Goal: Task Accomplishment & Management: Manage account settings

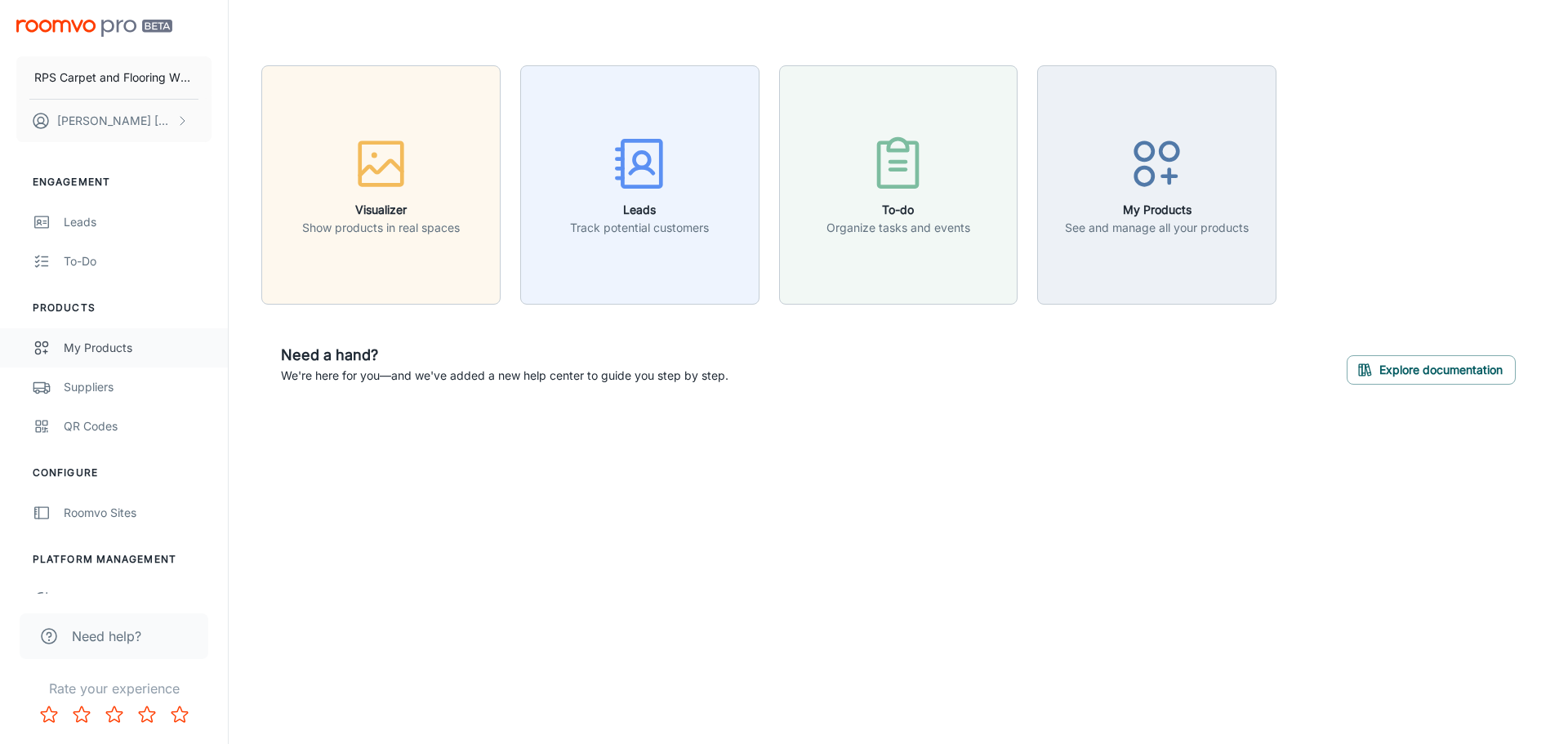
click at [125, 347] on div "My Products" at bounding box center [137, 347] width 148 height 18
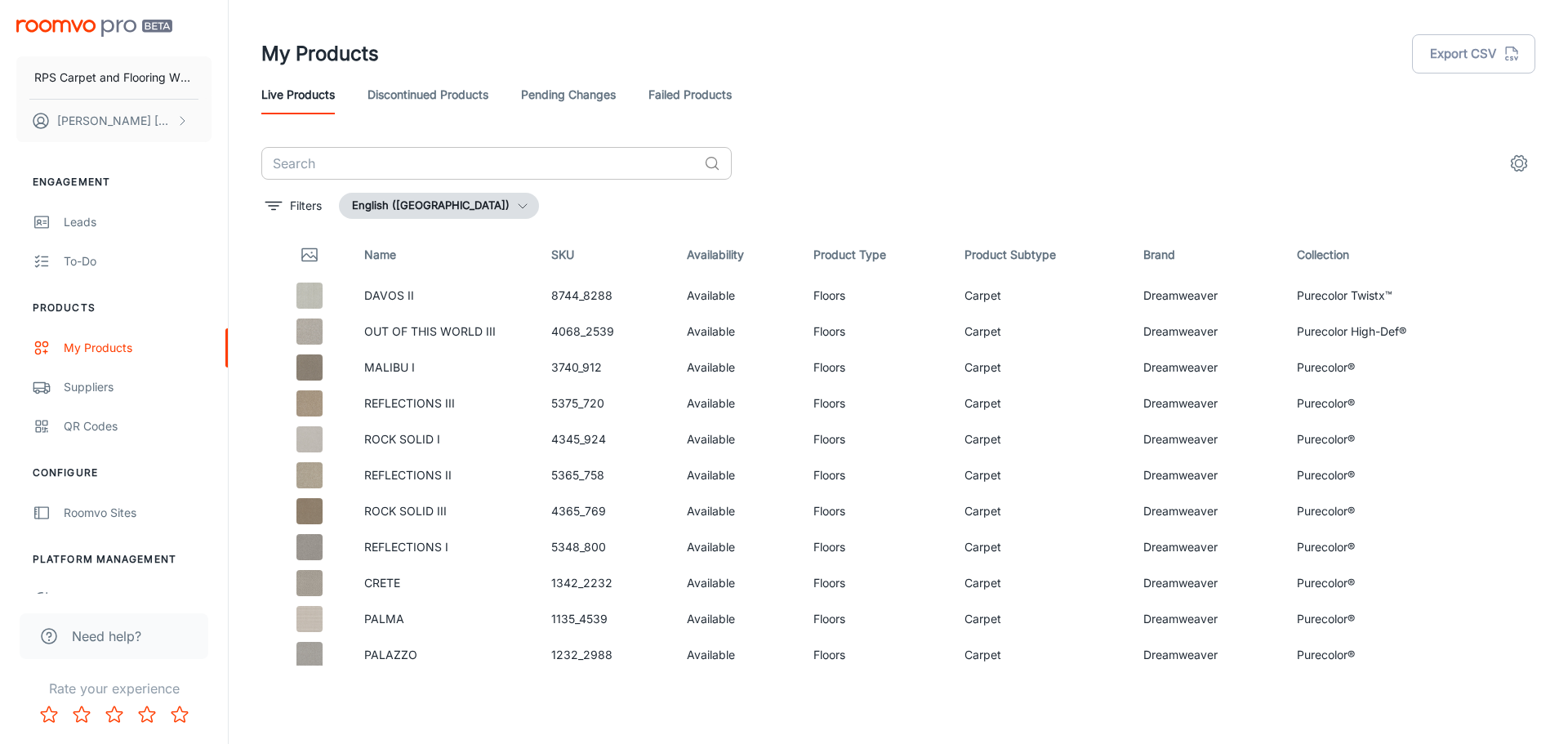
click at [419, 168] on input "text" at bounding box center [479, 163] width 436 height 33
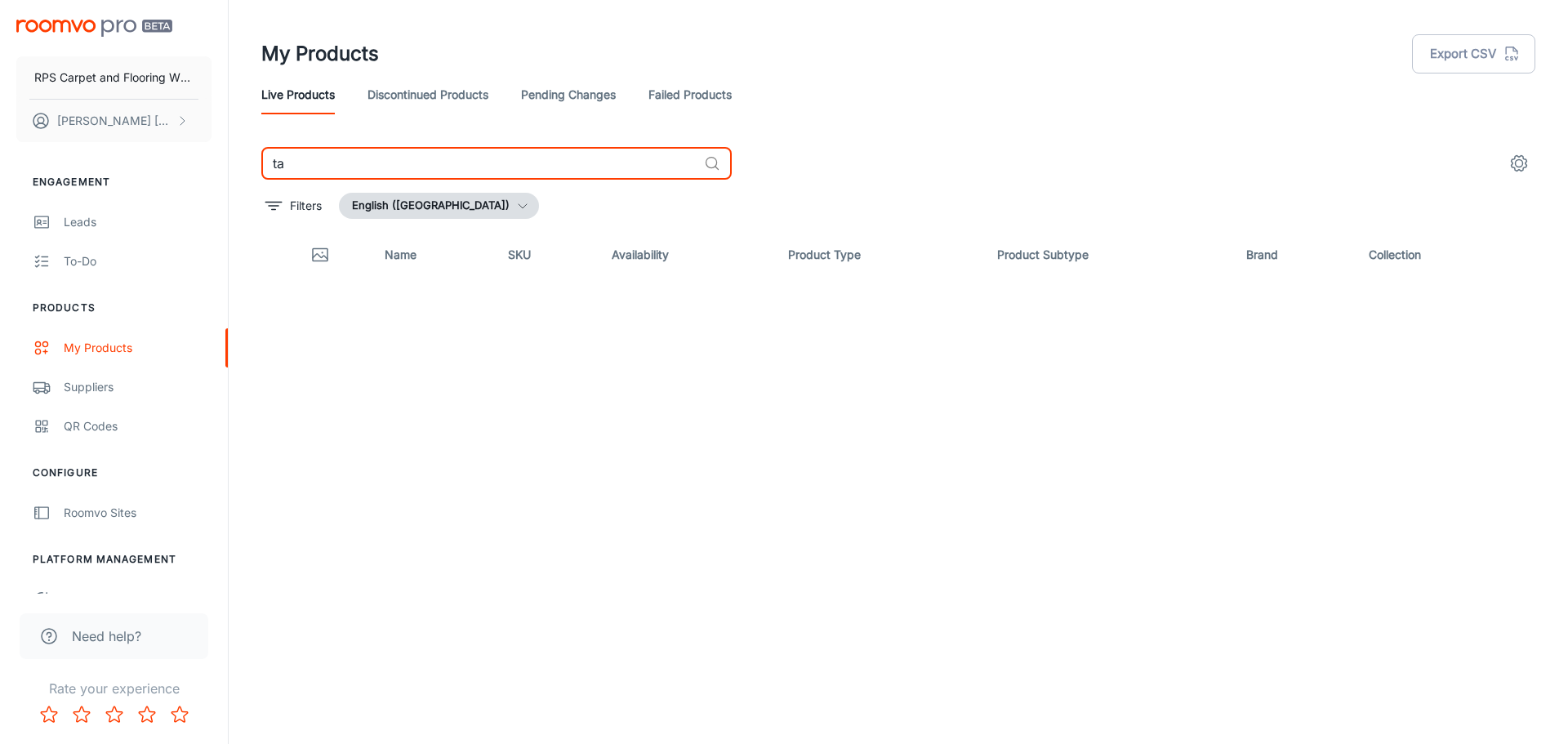
type input "t"
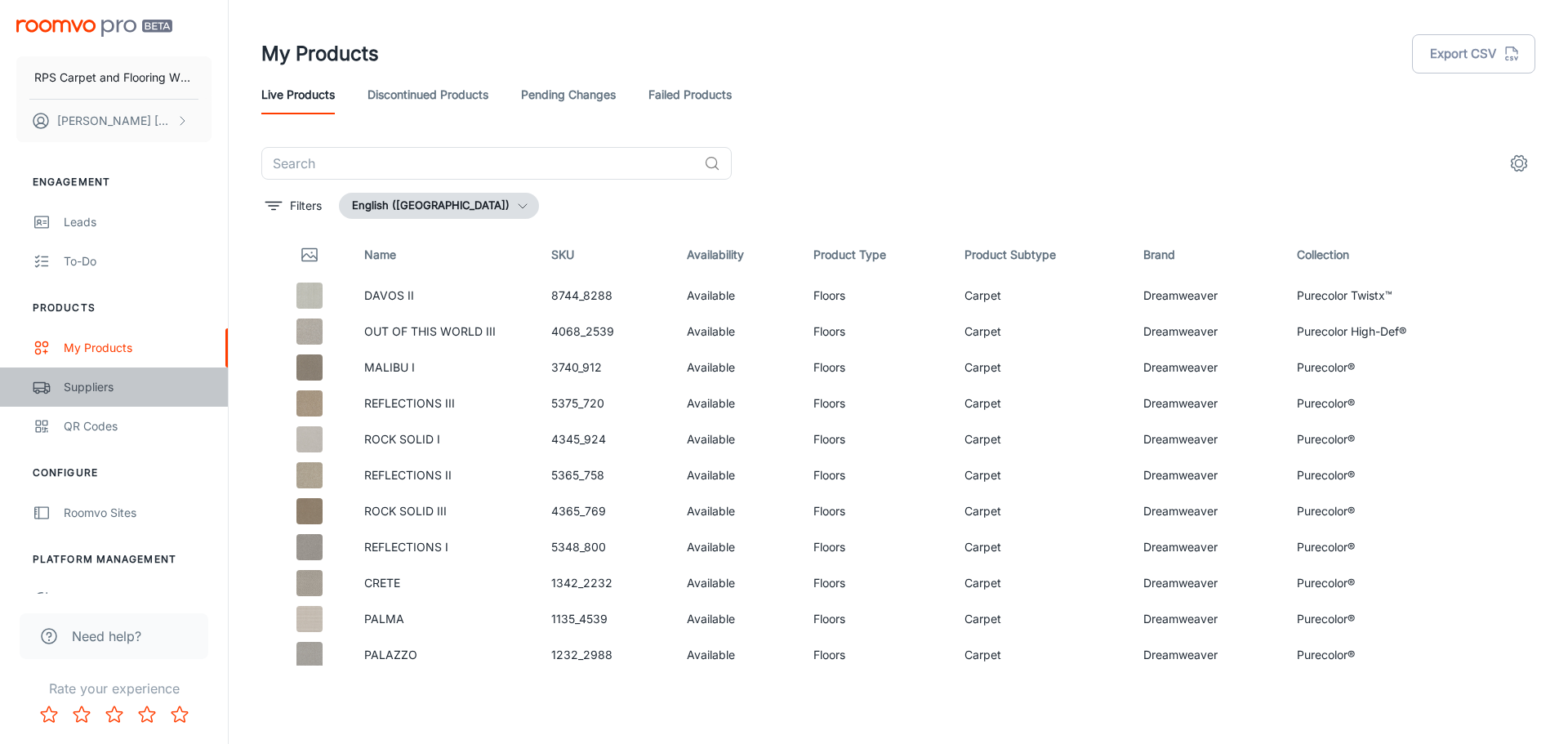
click at [126, 390] on div "Suppliers" at bounding box center [137, 387] width 148 height 18
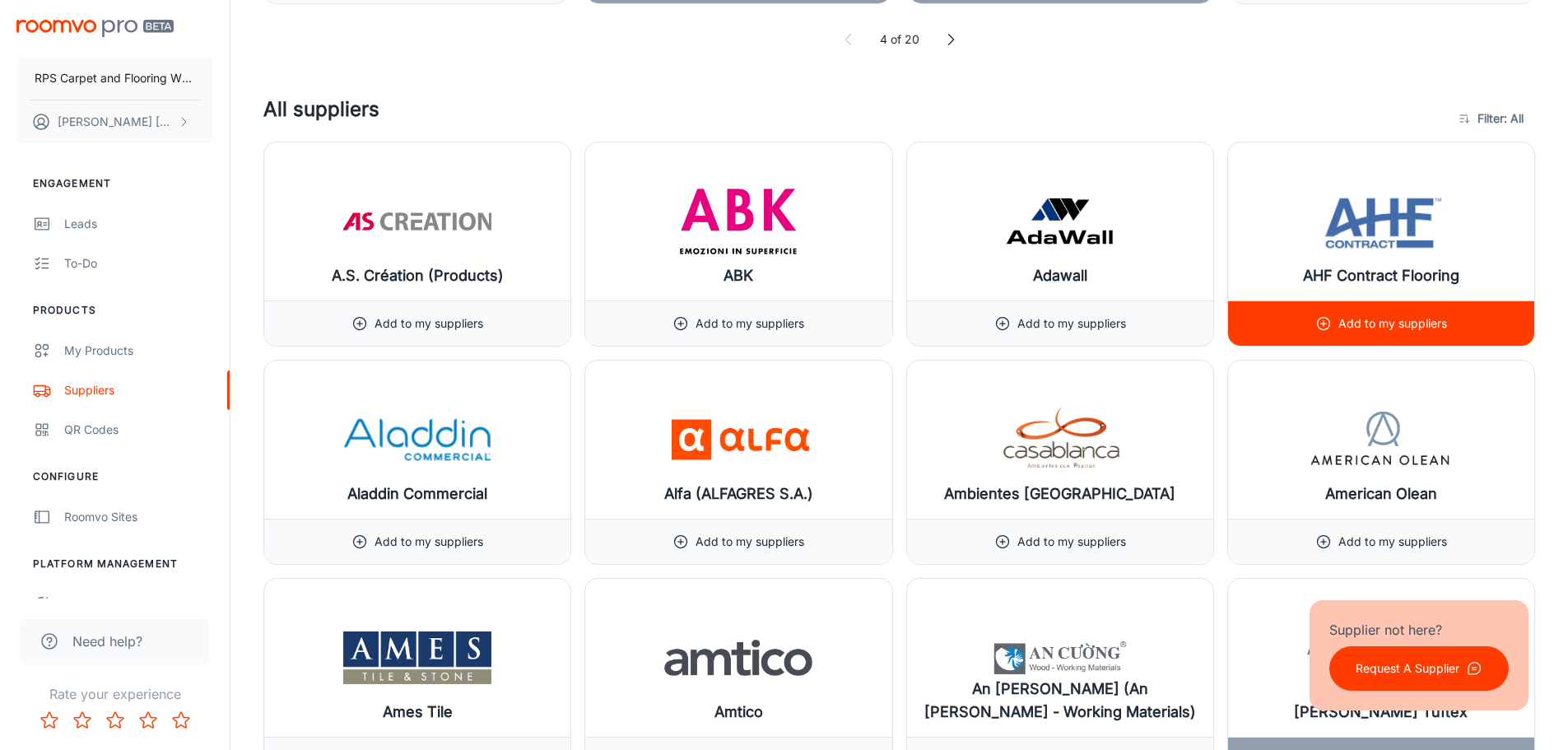
scroll to position [1235, 0]
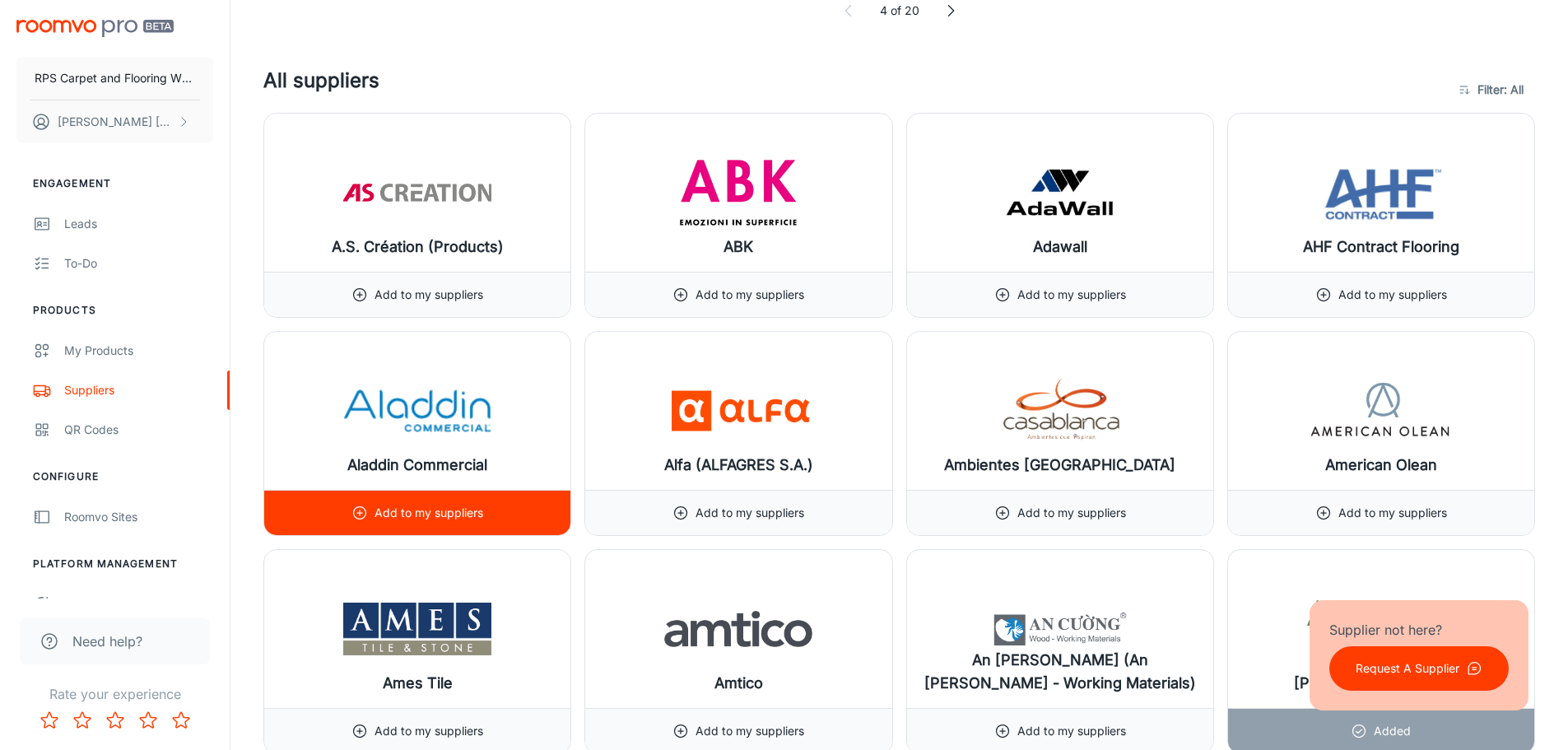
click at [413, 513] on p "Add to my suppliers" at bounding box center [429, 512] width 109 height 18
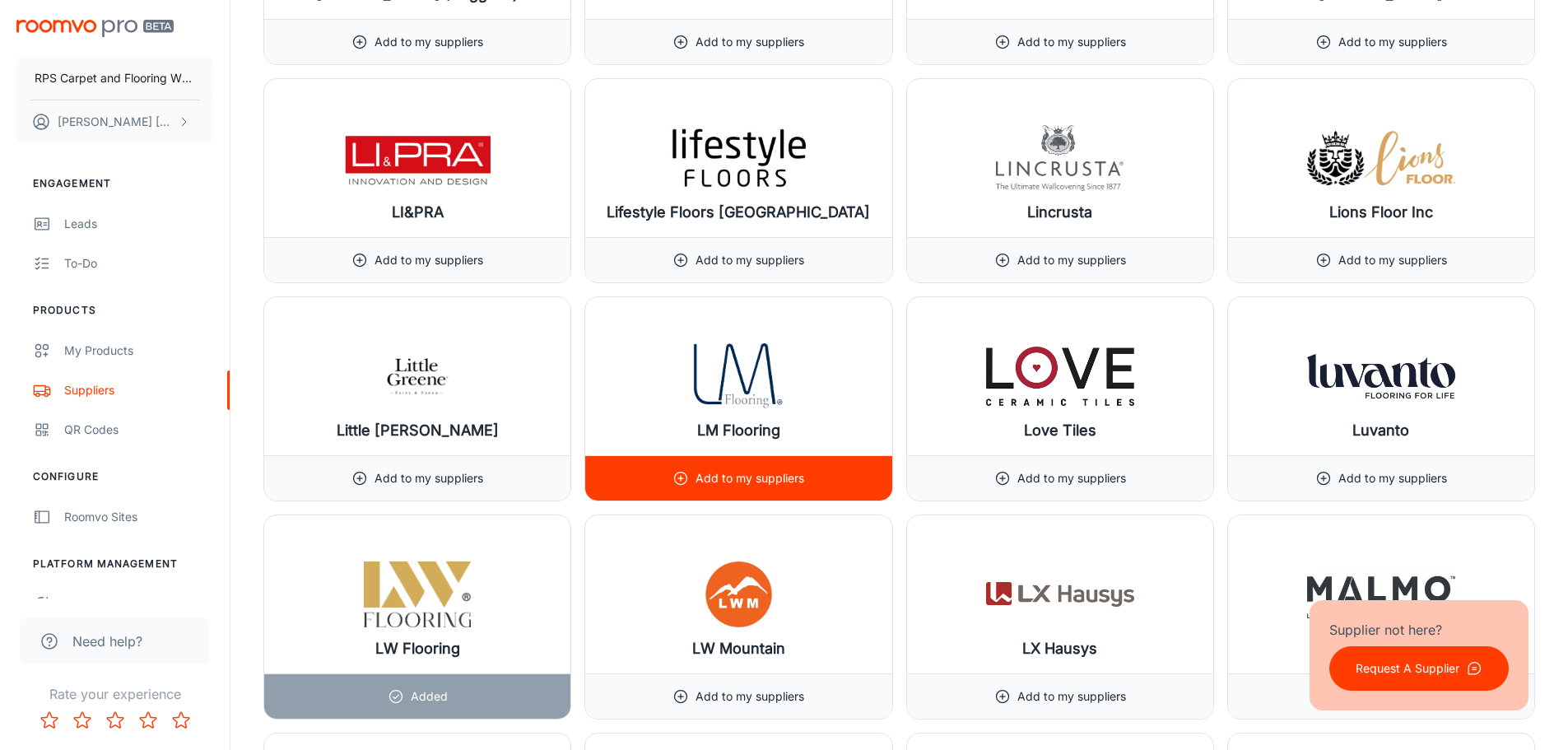
scroll to position [12428, 0]
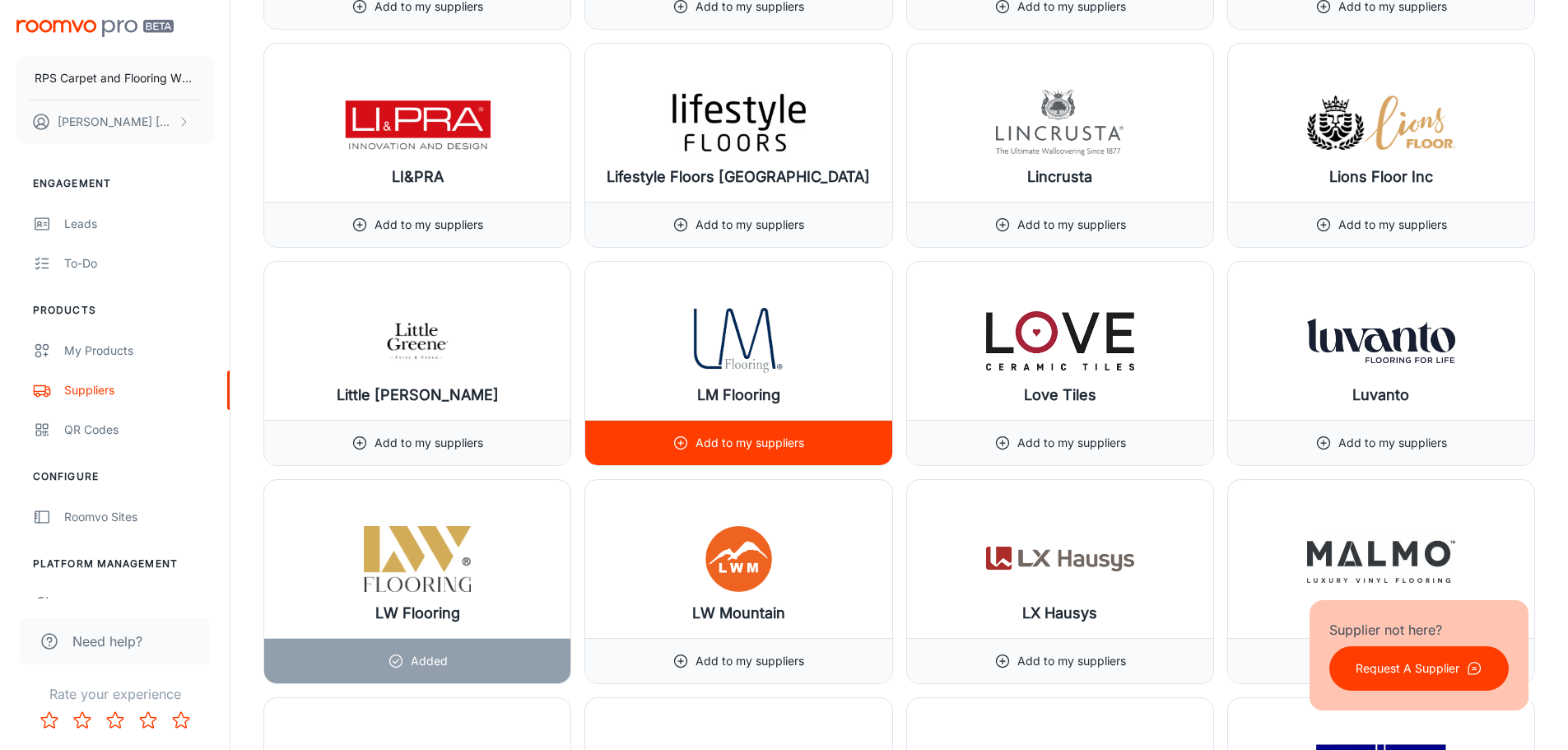
click at [812, 438] on div "Add to my suppliers" at bounding box center [739, 442] width 306 height 45
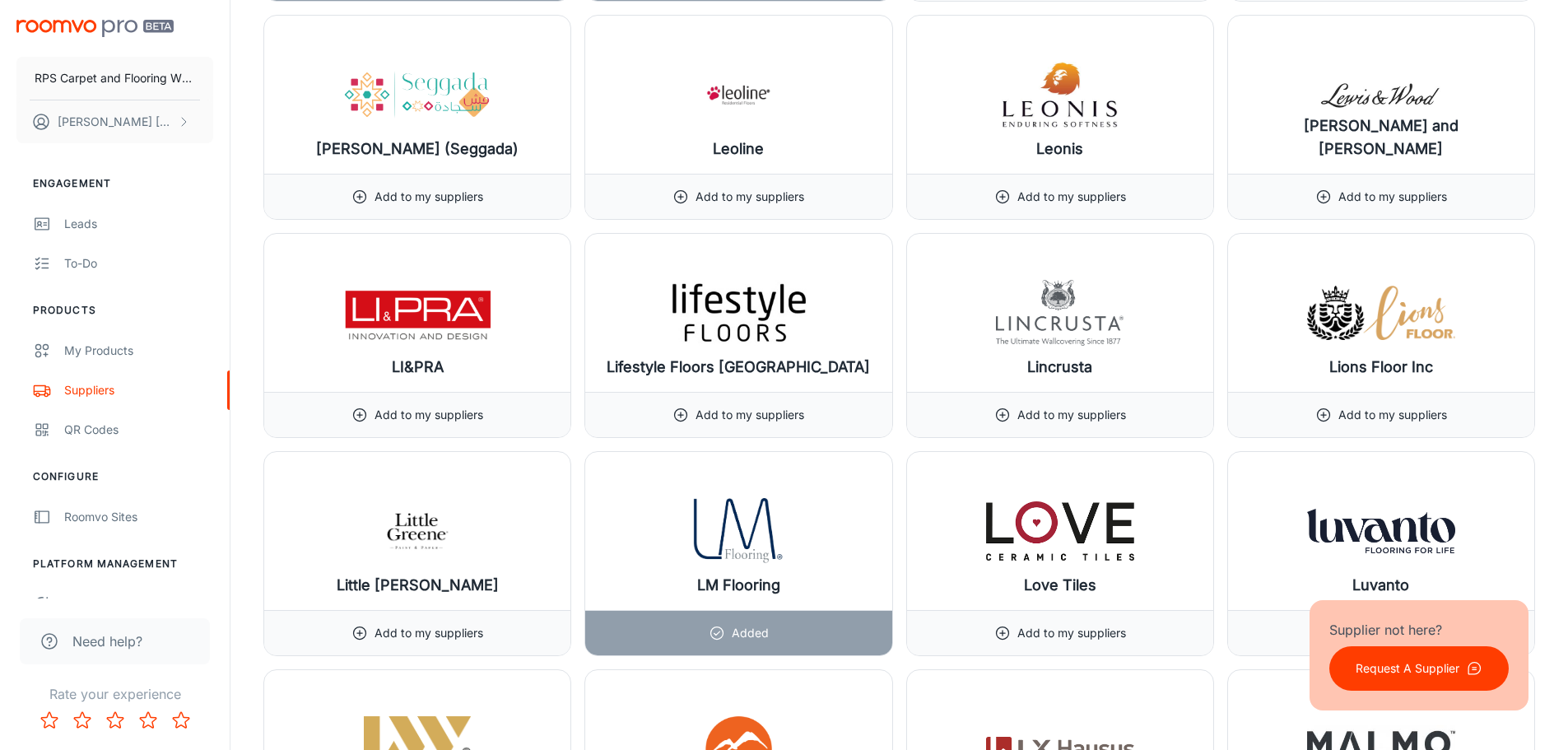
scroll to position [12263, 0]
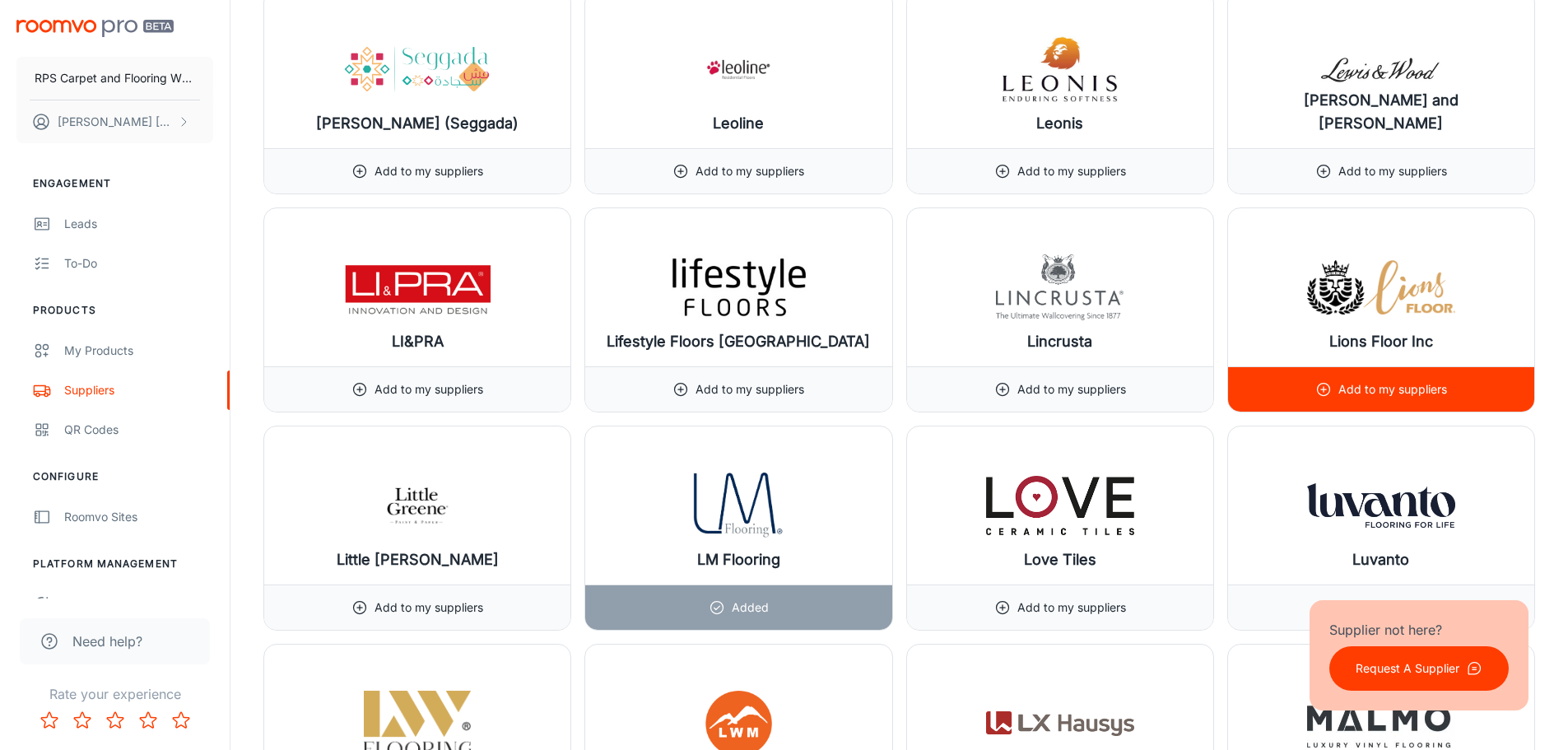
click at [1364, 396] on p "Add to my suppliers" at bounding box center [1392, 389] width 109 height 18
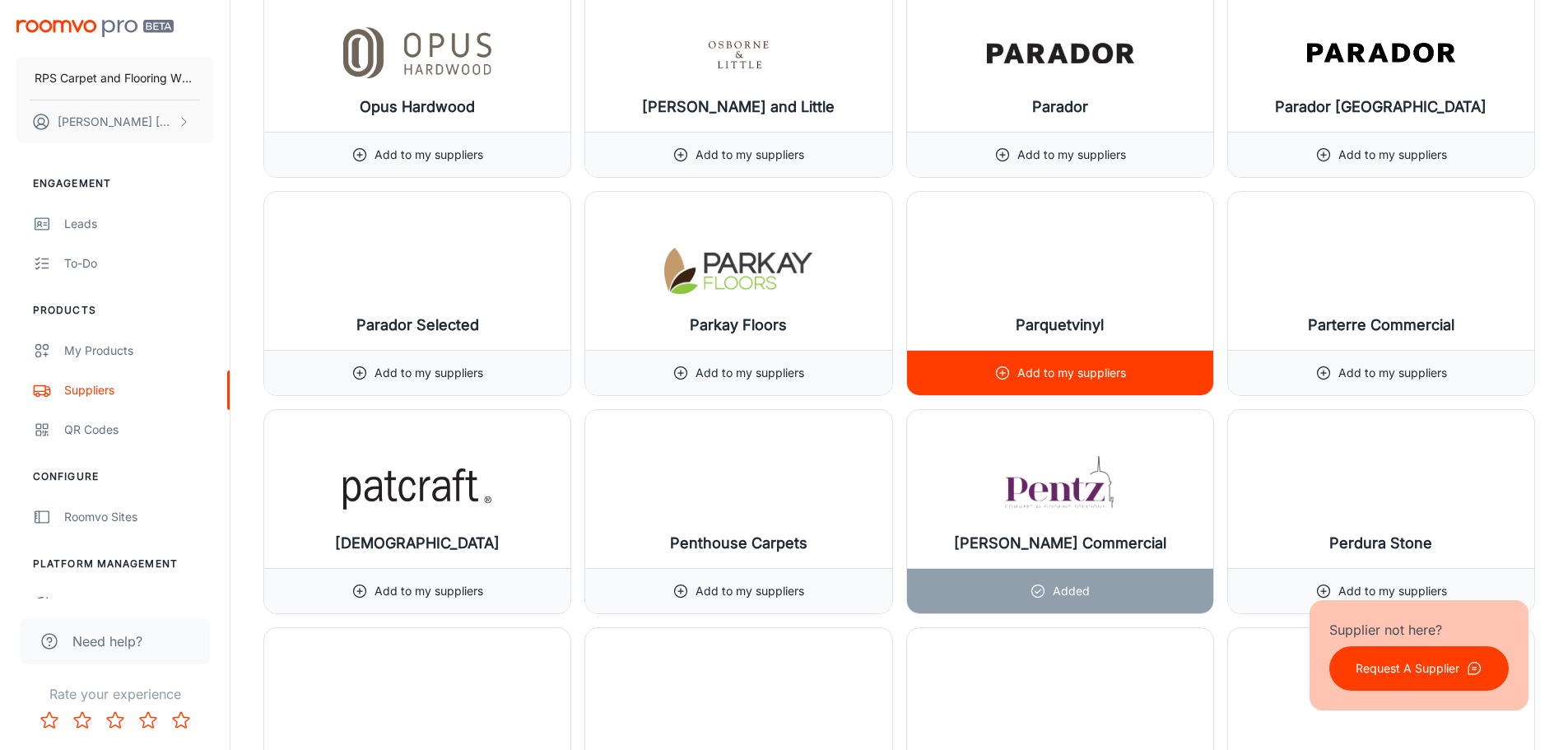
scroll to position [15143, 0]
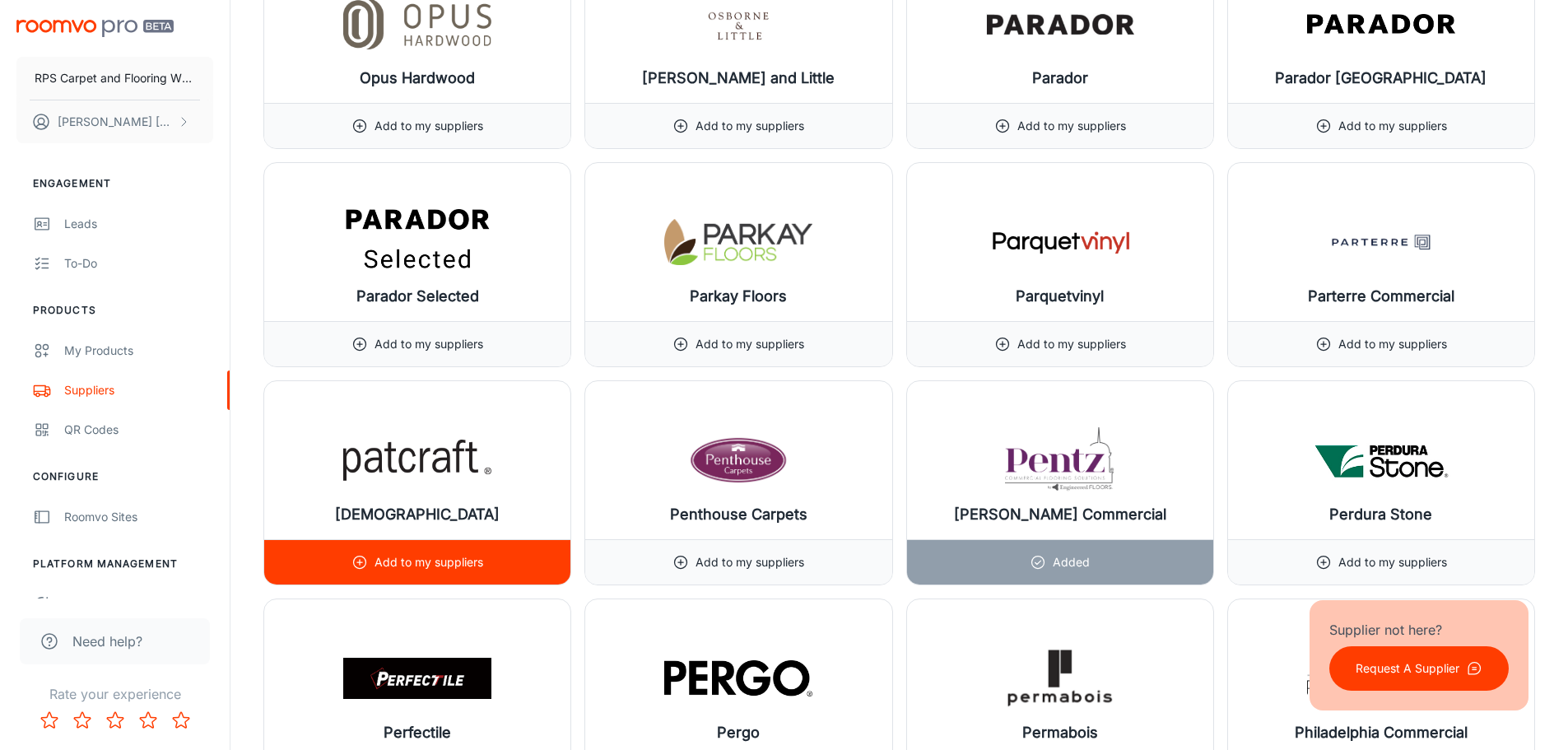
click at [409, 570] on p "Add to my suppliers" at bounding box center [429, 562] width 109 height 18
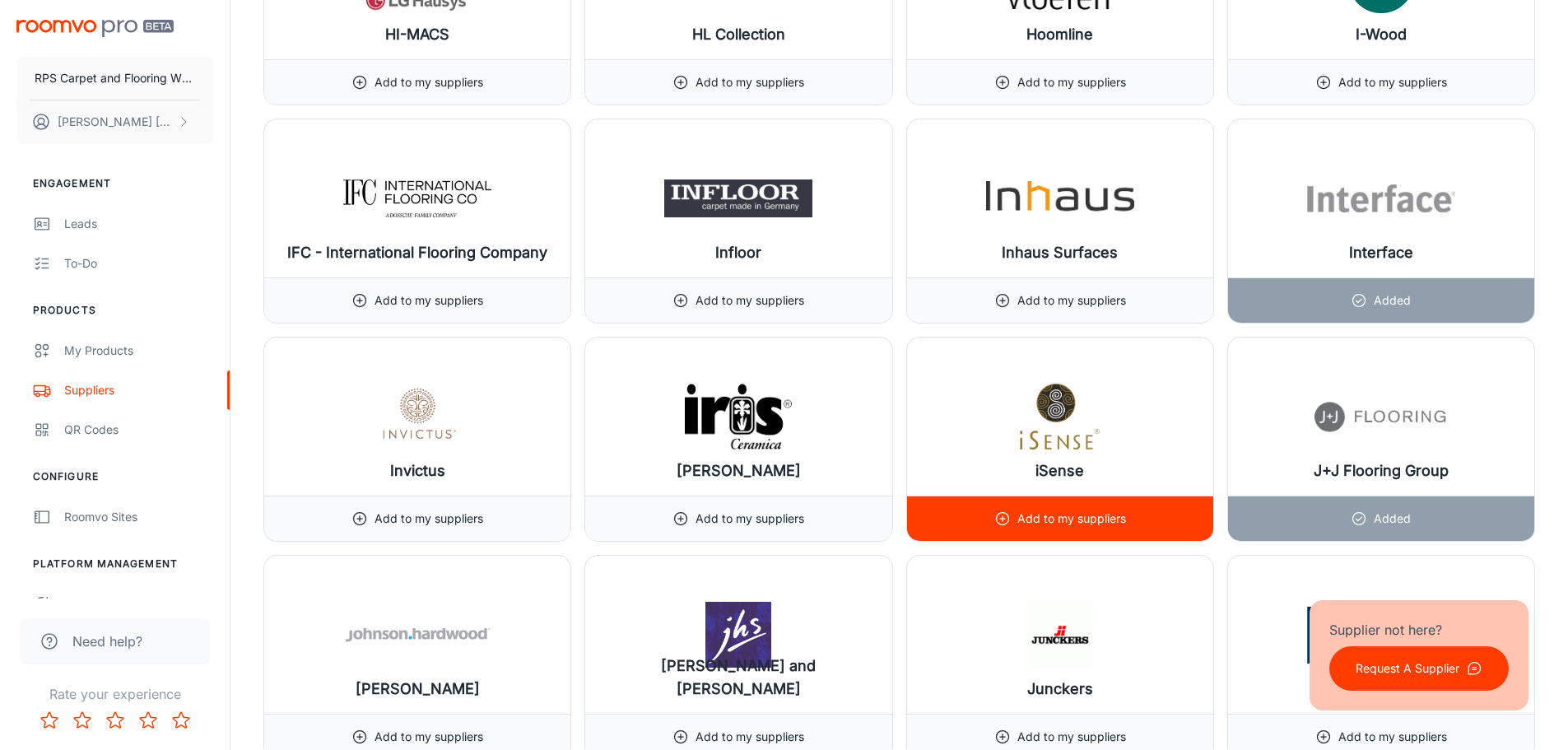
scroll to position [10370, 0]
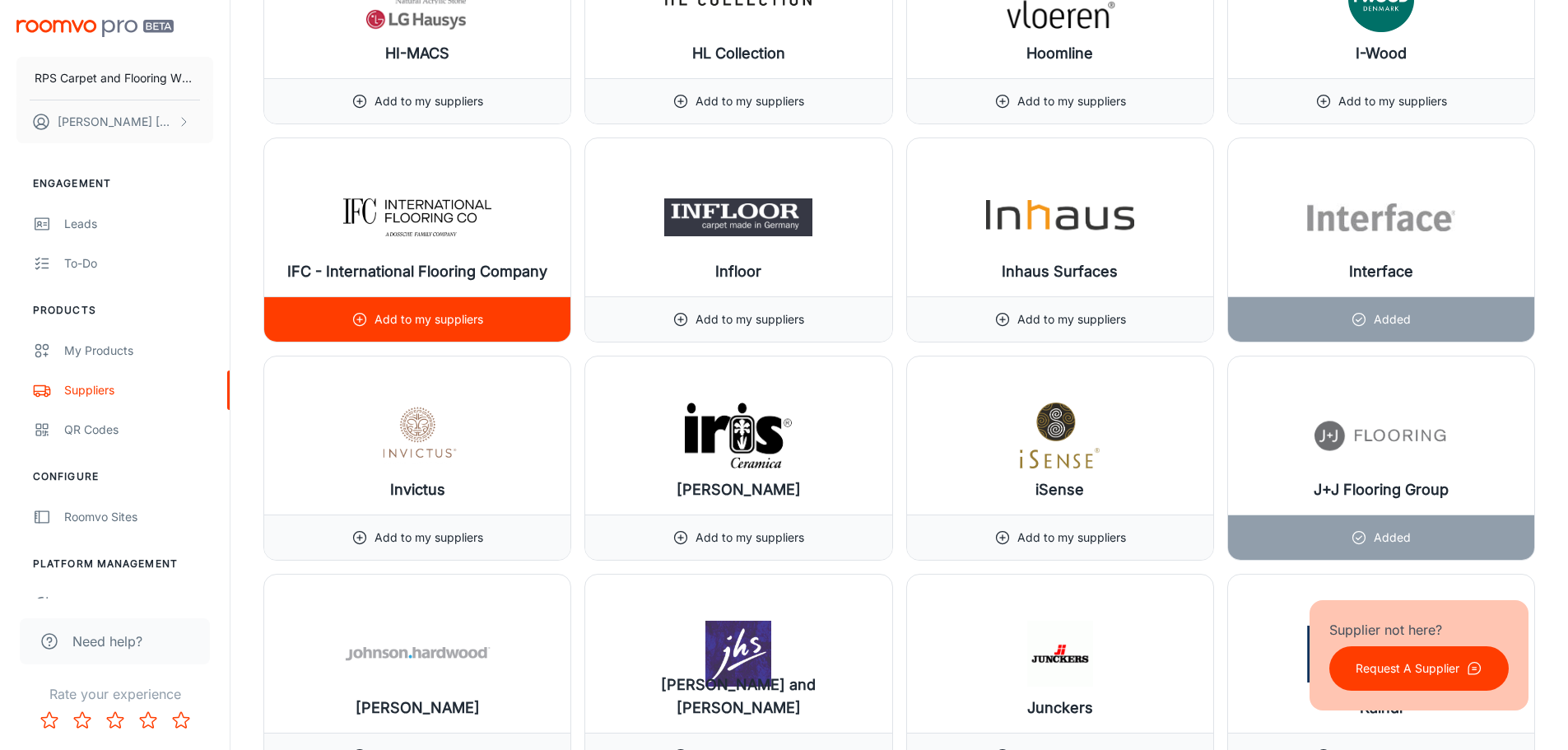
click at [437, 318] on p "Add to my suppliers" at bounding box center [429, 319] width 109 height 18
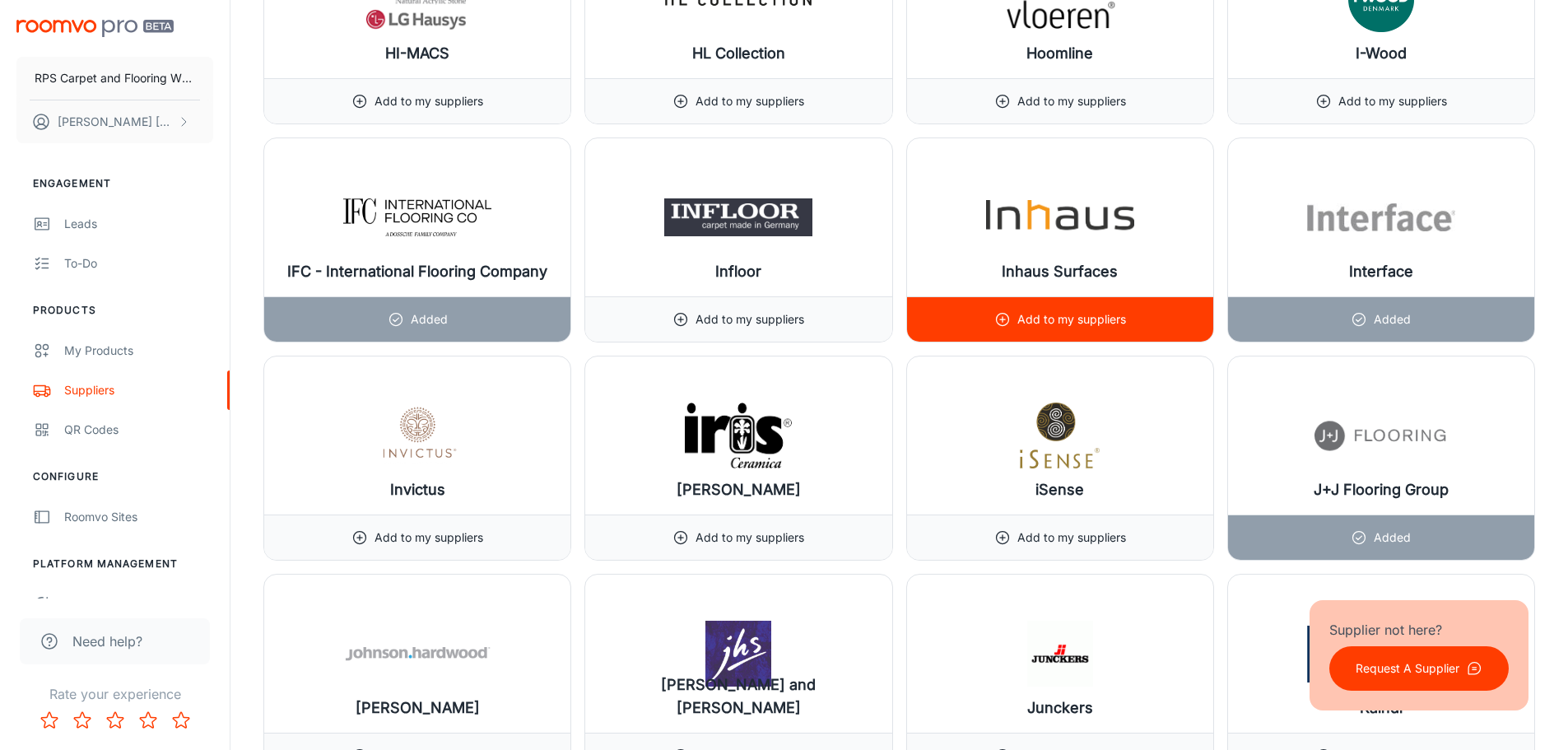
click at [1109, 315] on p "Add to my suppliers" at bounding box center [1072, 319] width 109 height 18
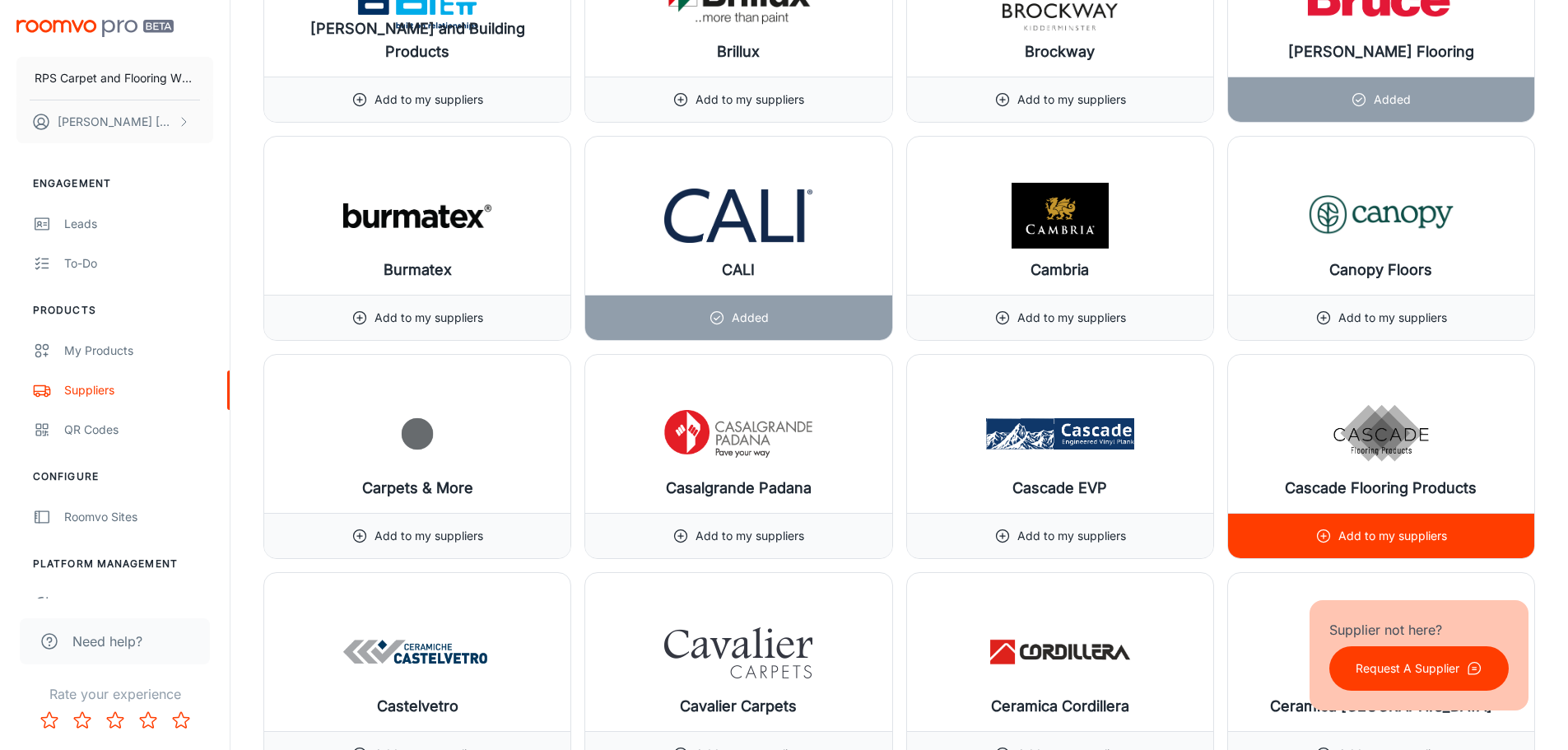
scroll to position [4033, 0]
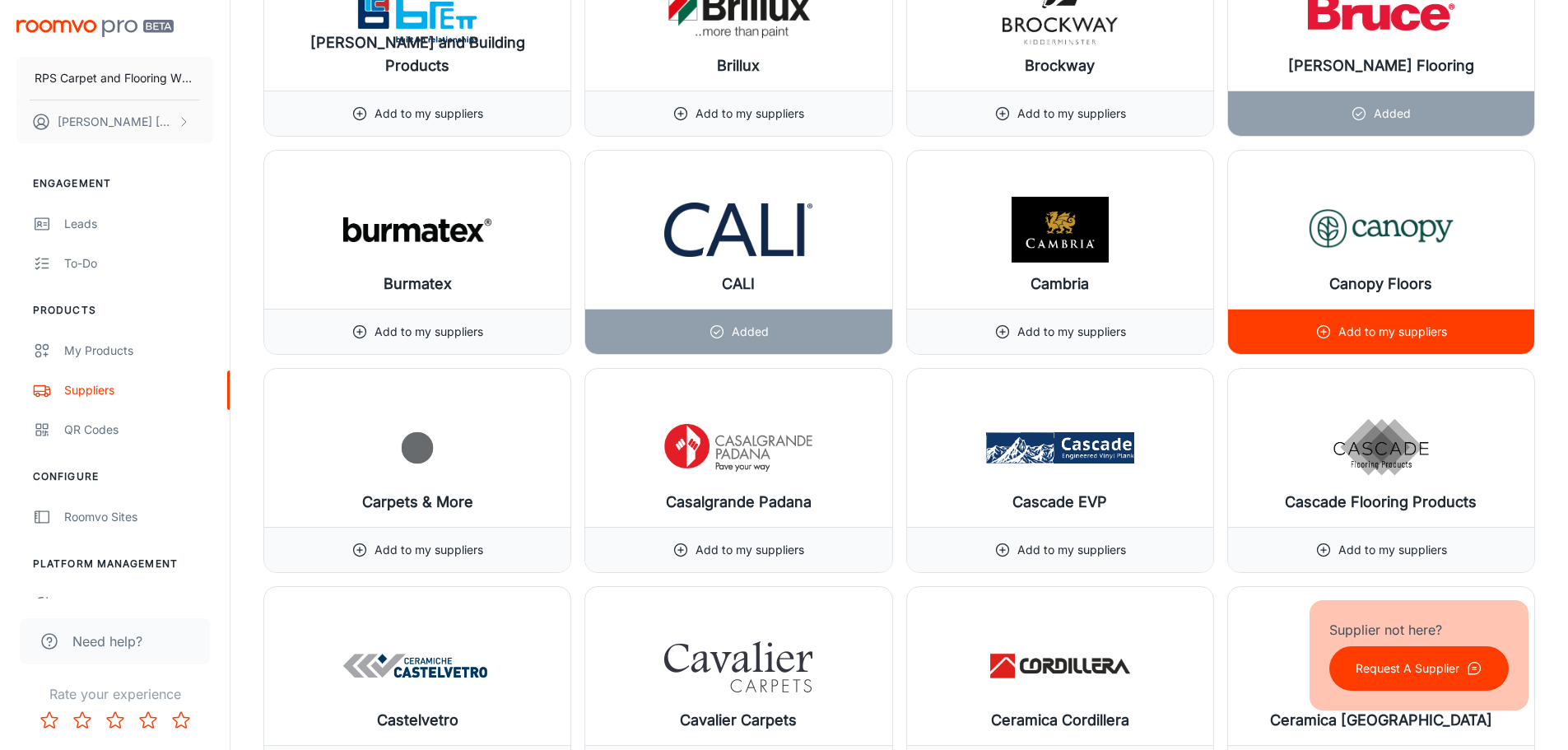
click at [1414, 336] on p "Add to my suppliers" at bounding box center [1392, 331] width 109 height 18
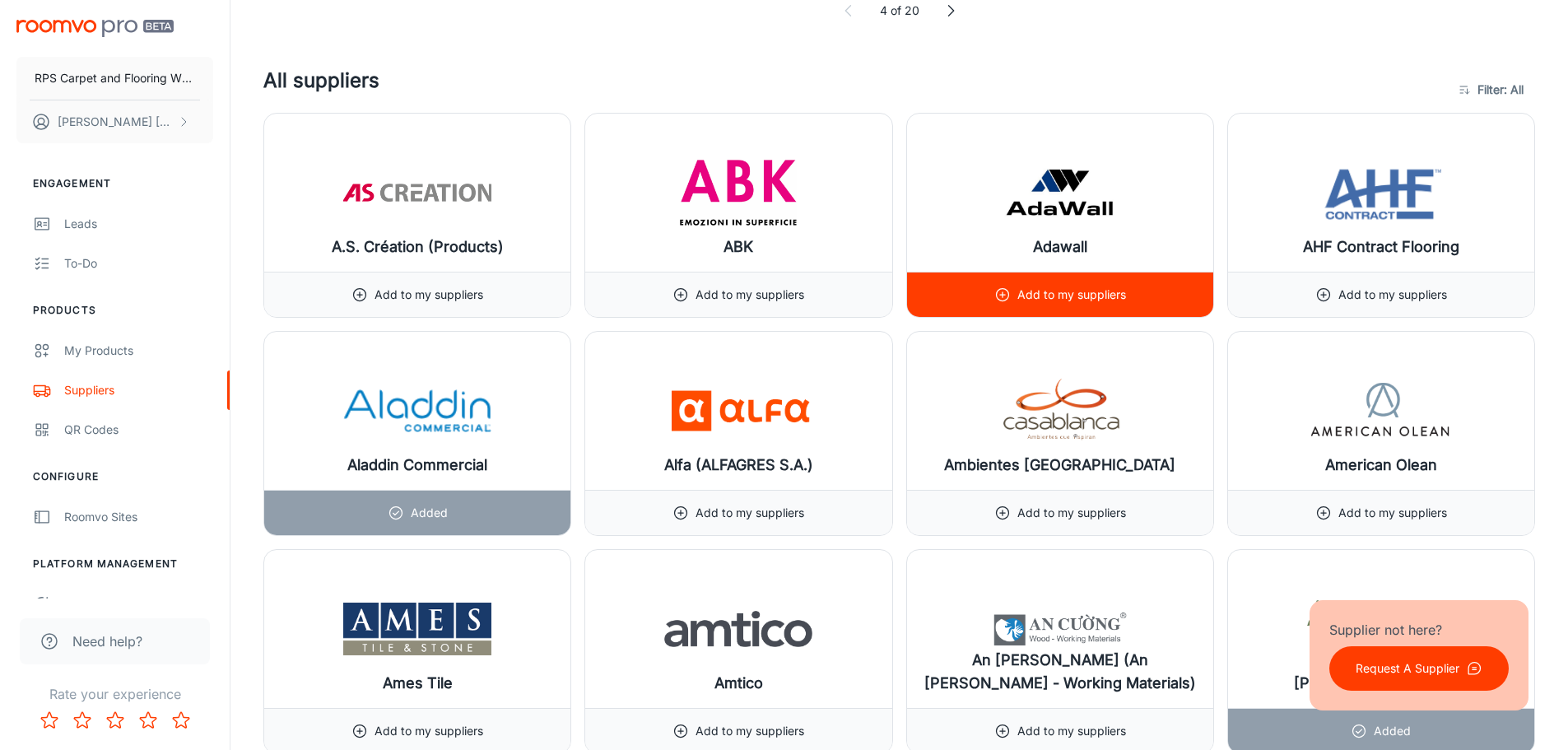
scroll to position [823, 0]
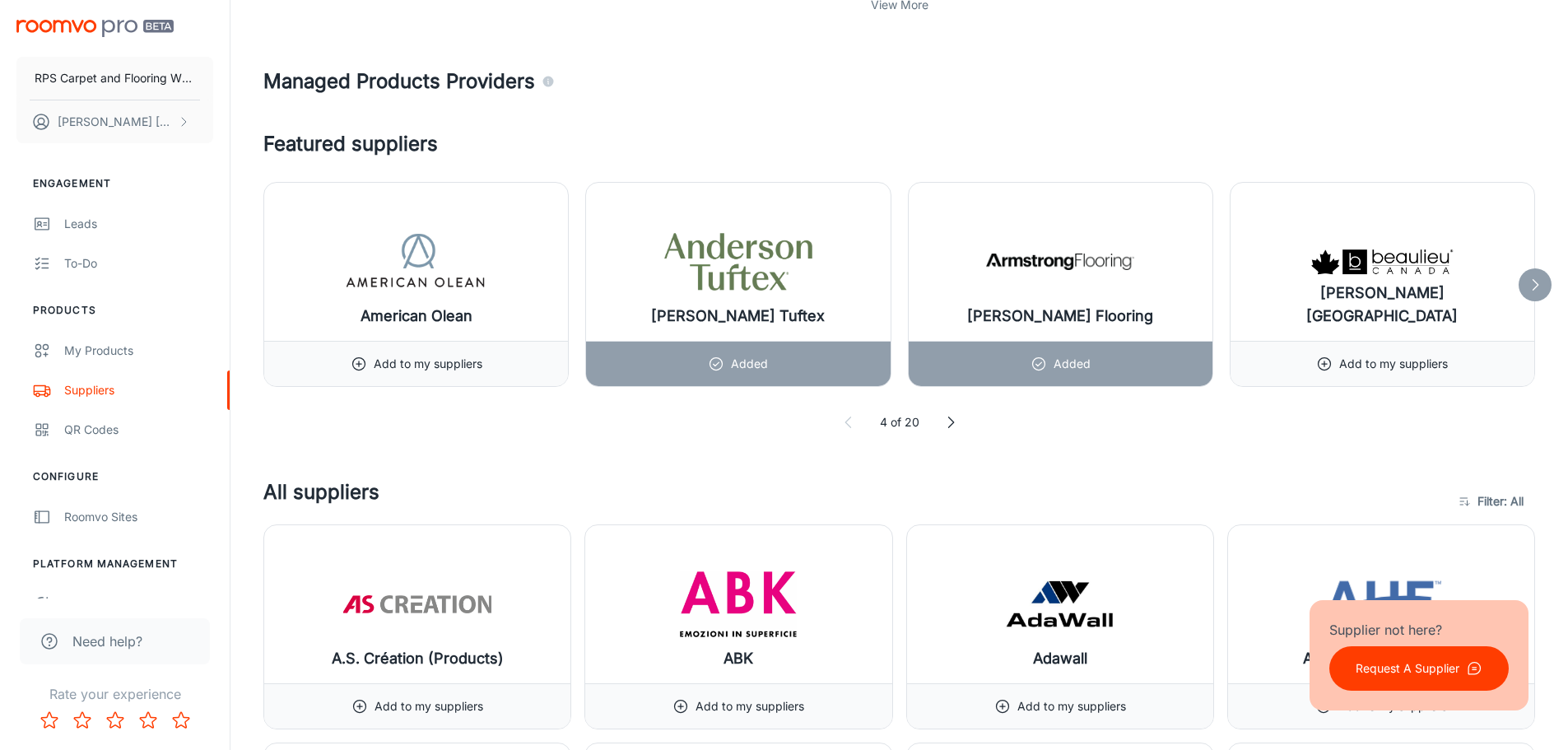
click at [1537, 288] on icon at bounding box center [1535, 284] width 16 height 16
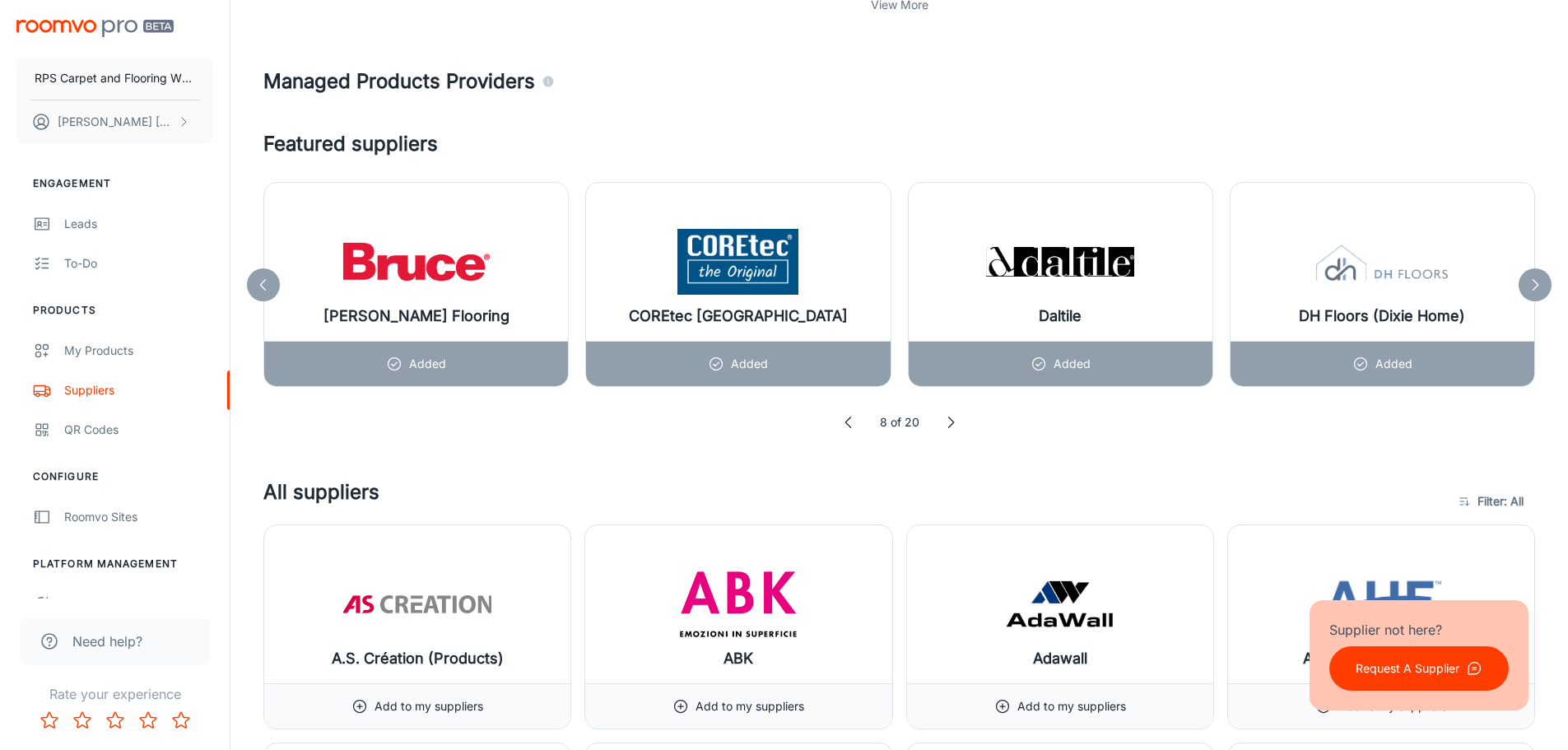
click at [1537, 288] on icon at bounding box center [1535, 284] width 16 height 16
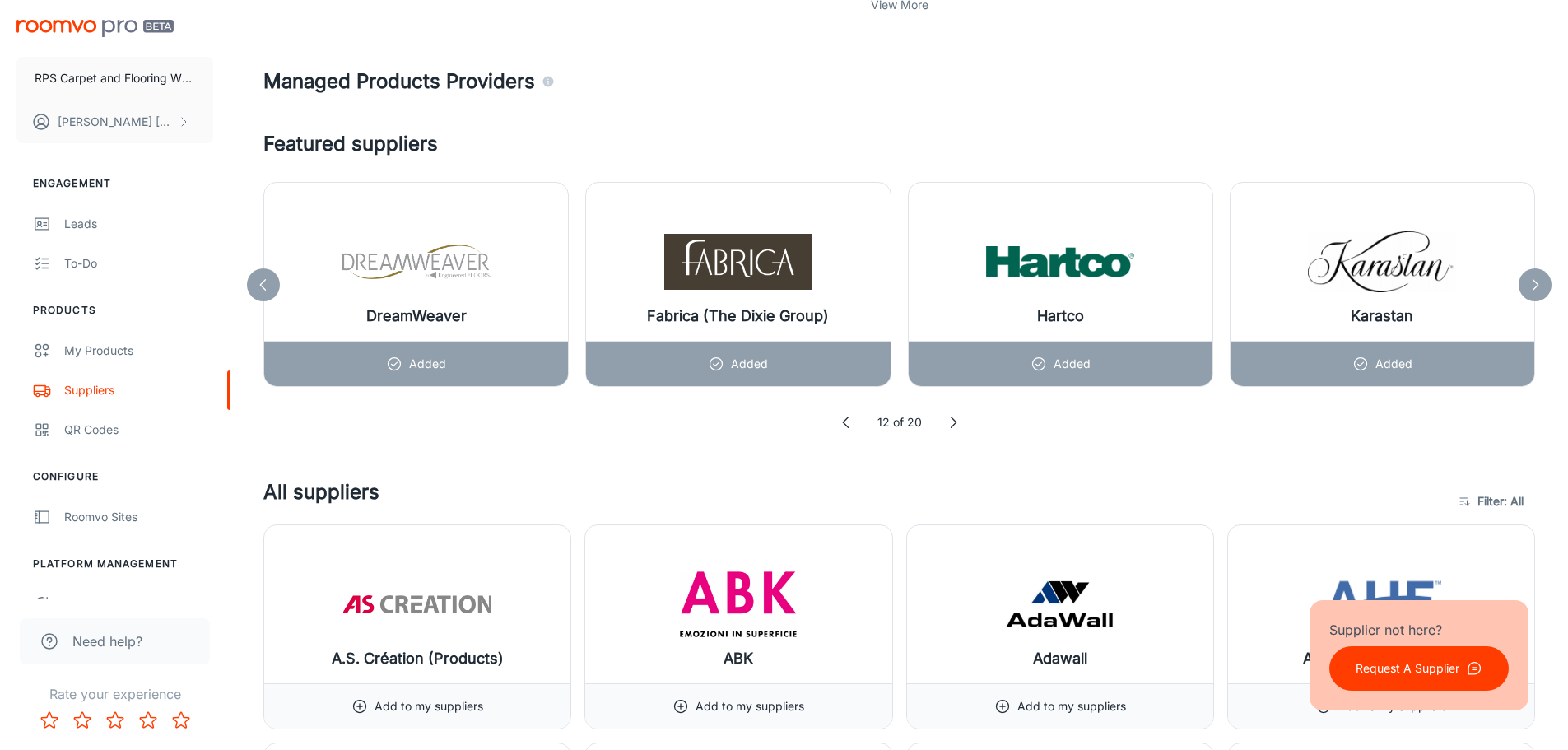
click at [1537, 288] on icon at bounding box center [1535, 284] width 16 height 16
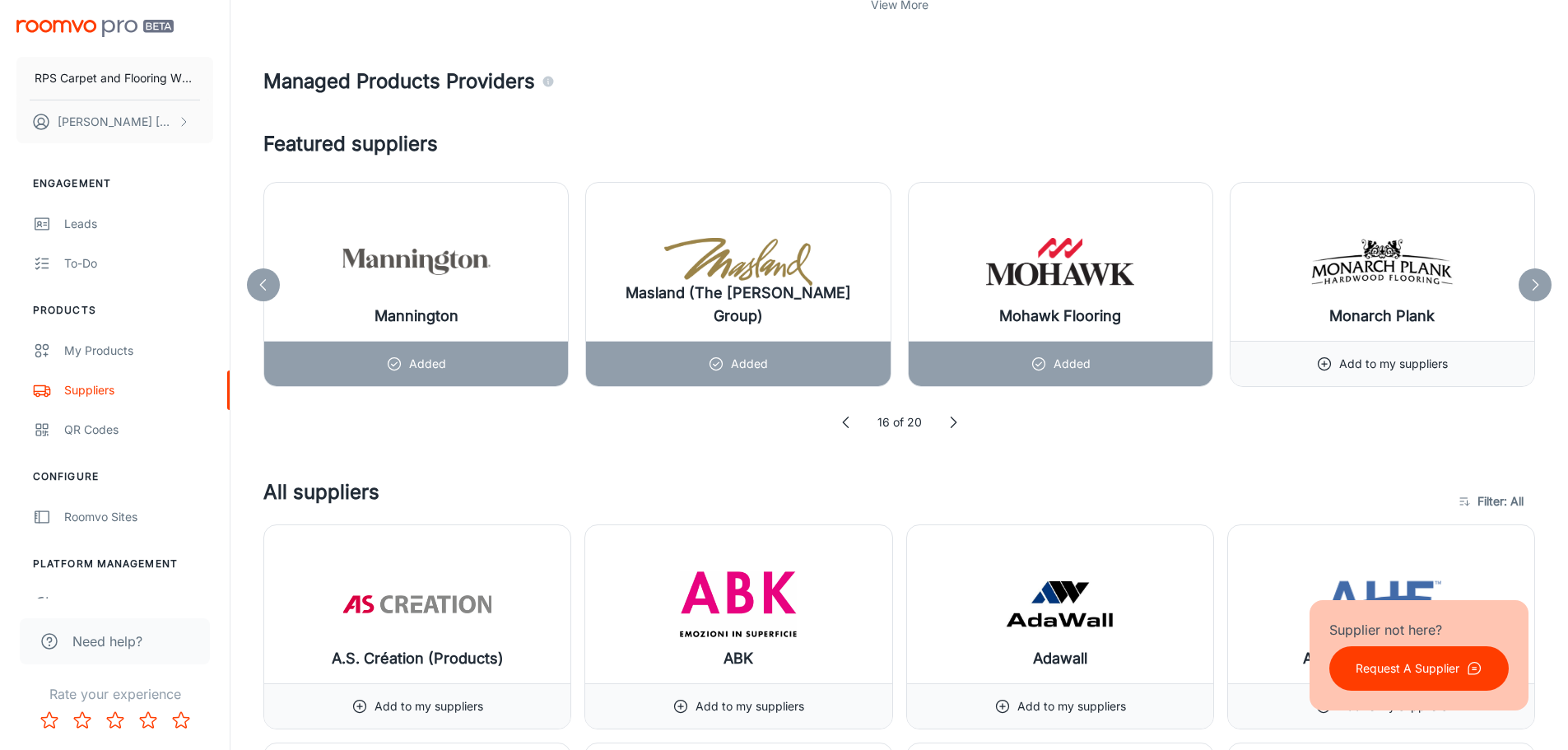
click at [1538, 288] on icon at bounding box center [1535, 284] width 16 height 16
